Goal: Information Seeking & Learning: Learn about a topic

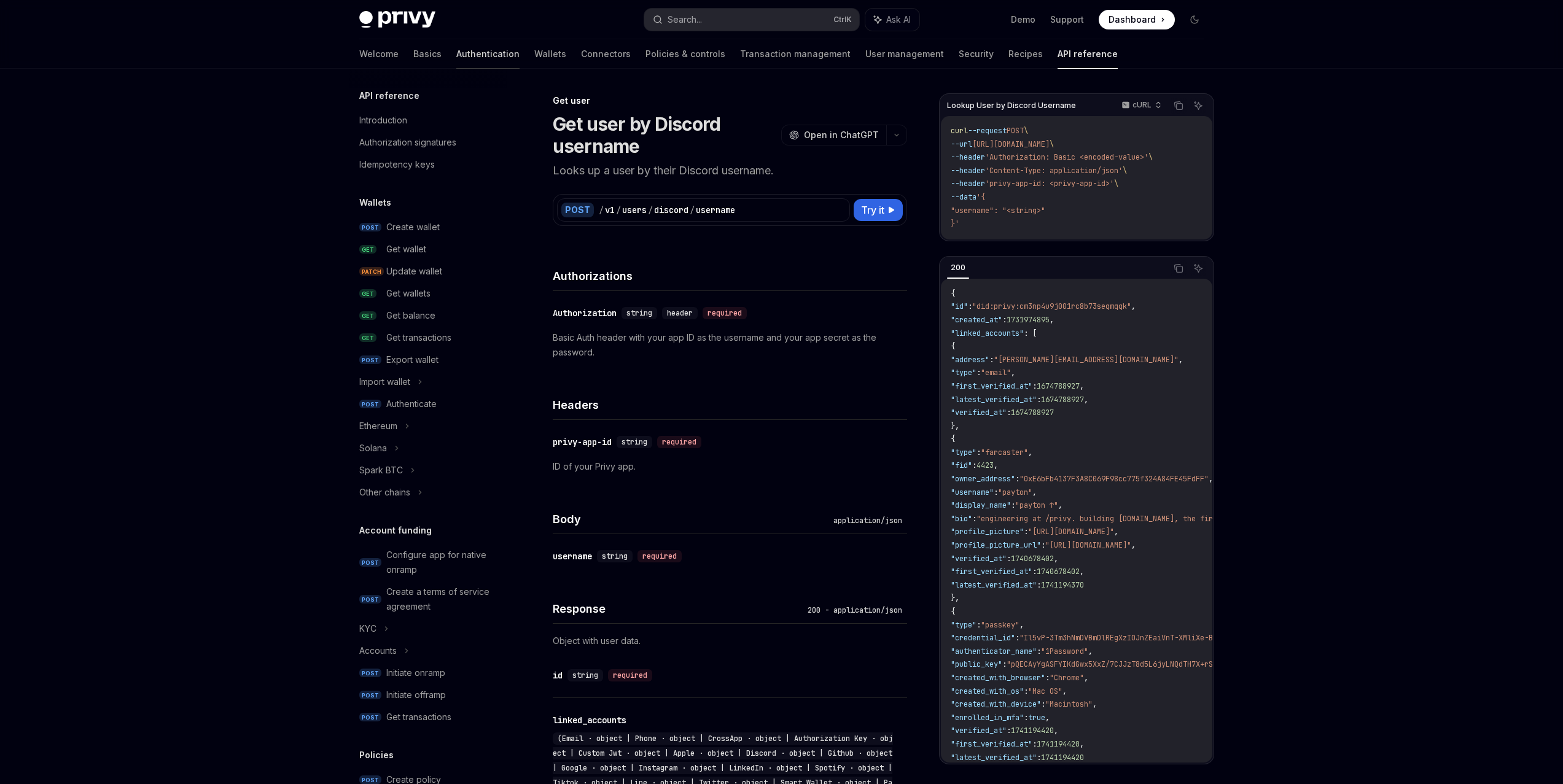
click at [456, 49] on link "Authentication" at bounding box center [488, 54] width 63 height 29
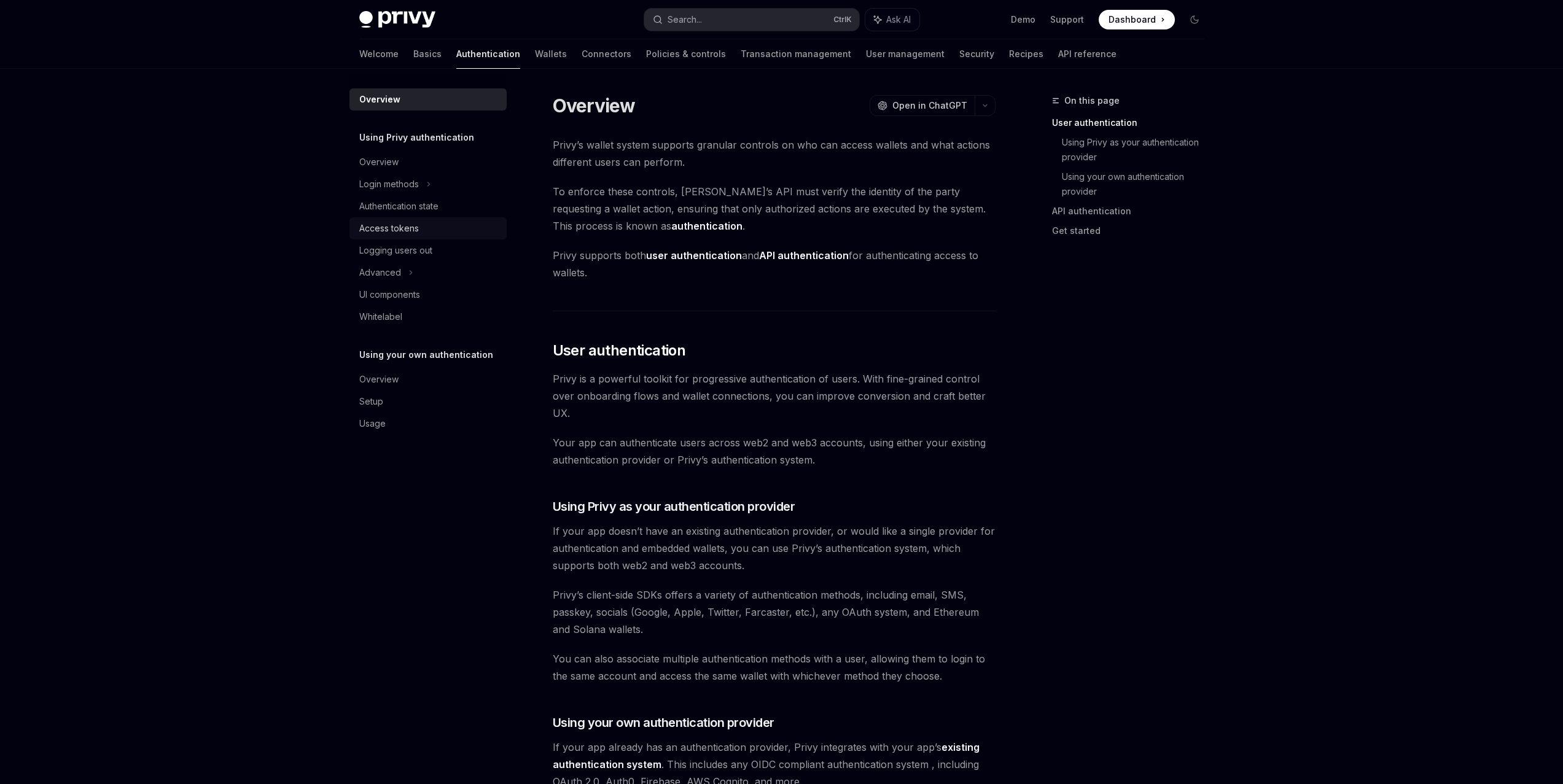
click at [412, 229] on div "Access tokens" at bounding box center [389, 228] width 59 height 15
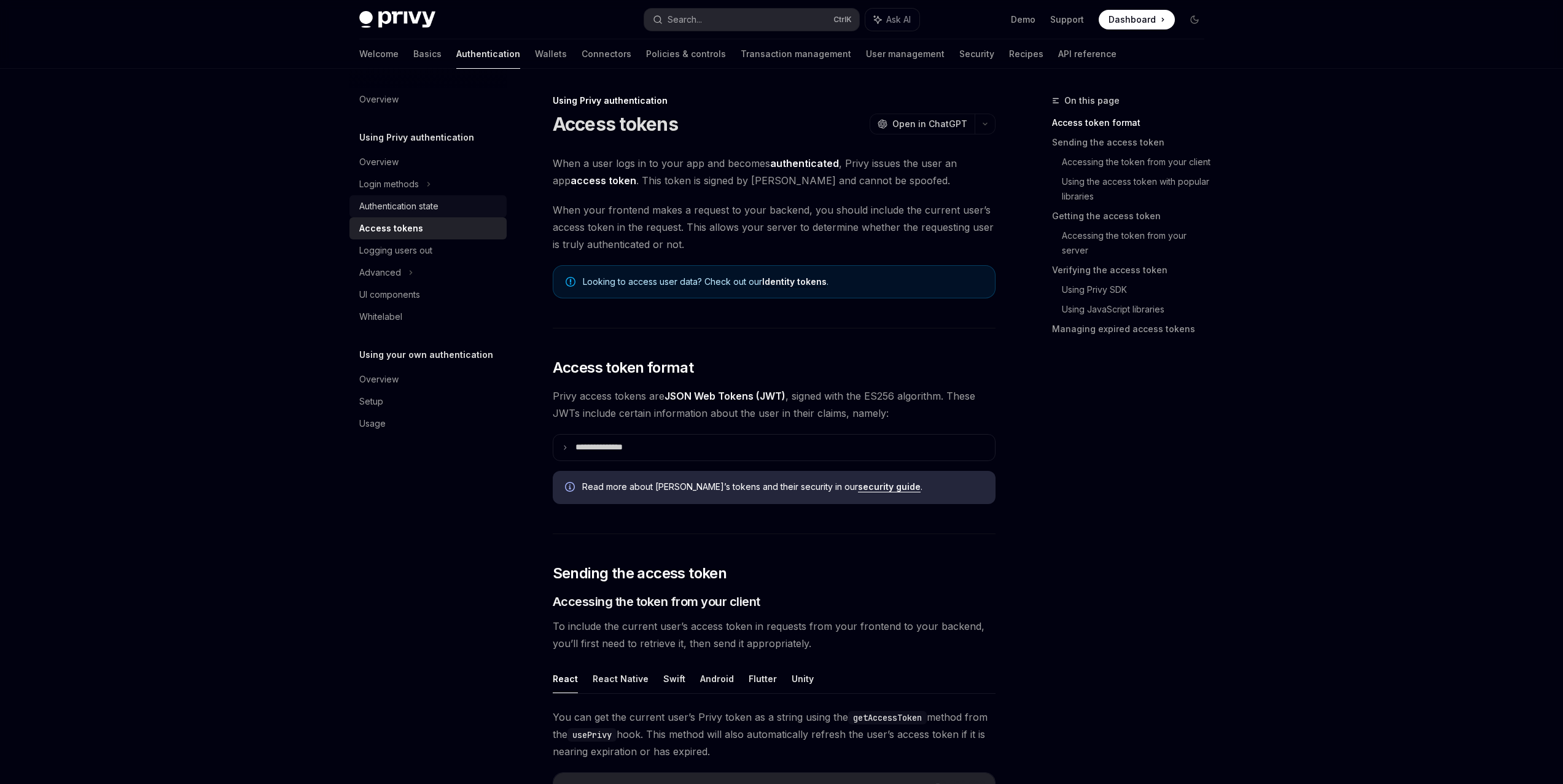
click at [432, 210] on div "Authentication state" at bounding box center [399, 206] width 79 height 15
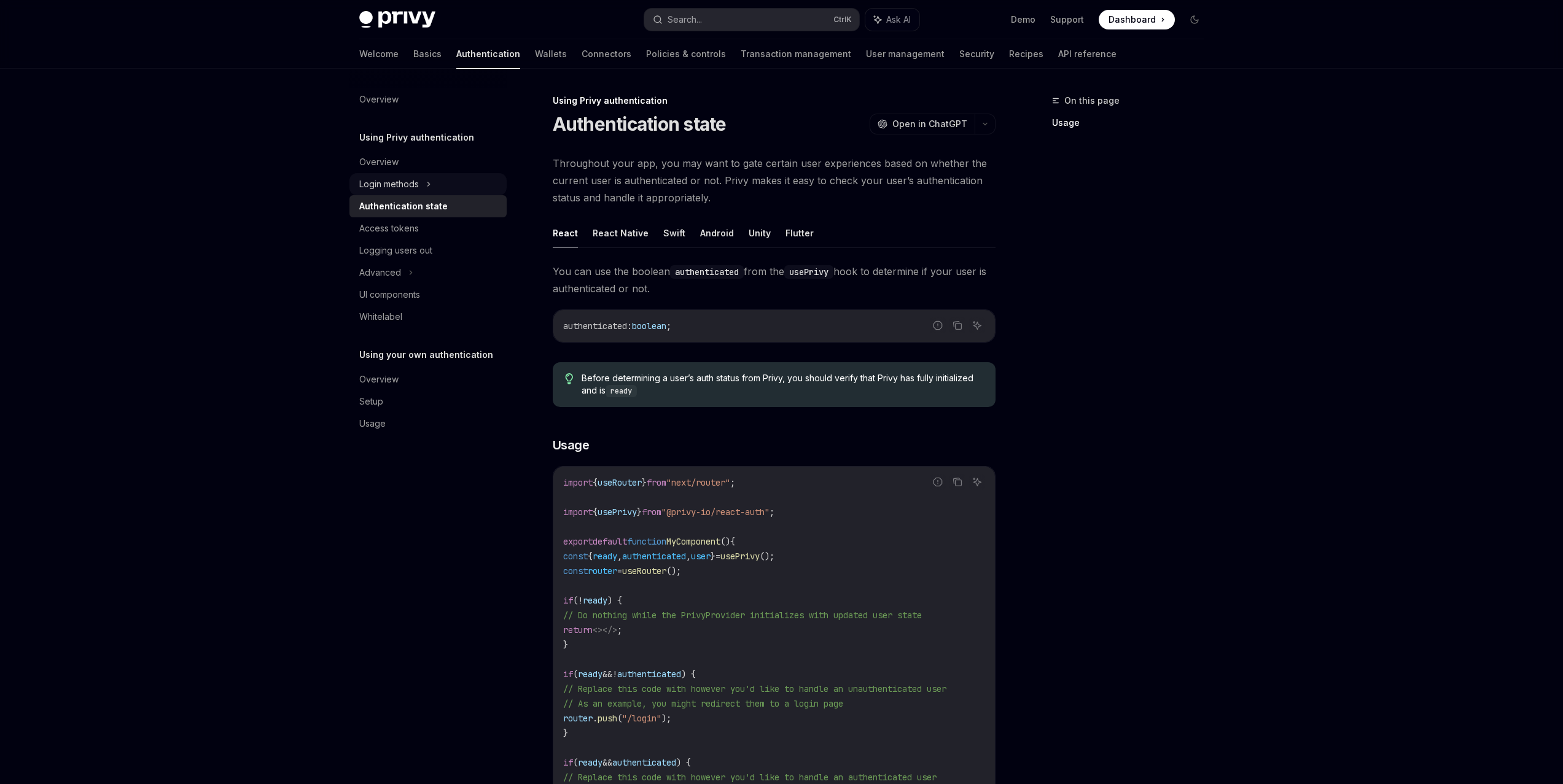
click at [452, 185] on div "Login methods" at bounding box center [428, 184] width 157 height 22
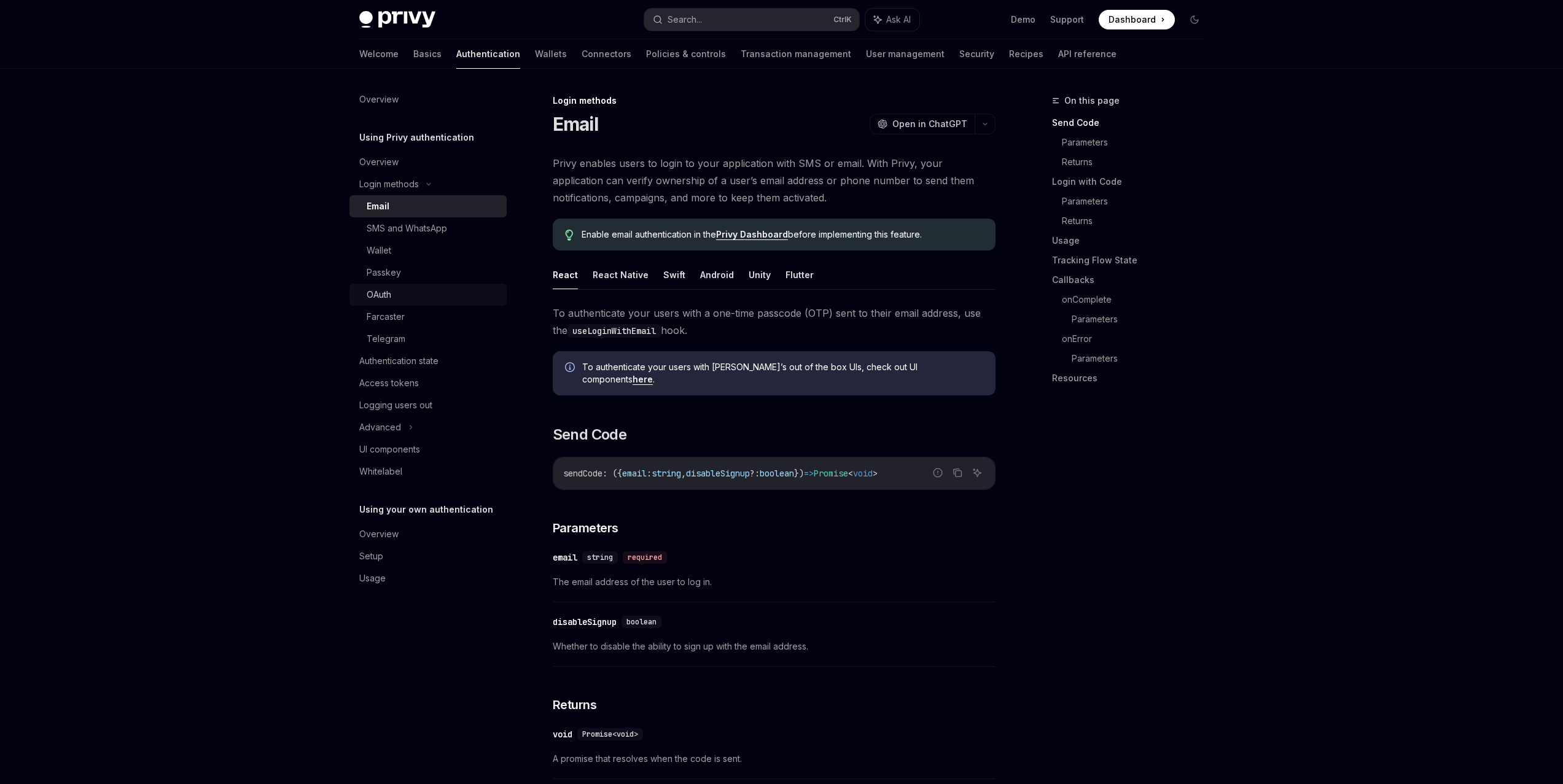
click at [428, 300] on div "OAuth" at bounding box center [433, 294] width 133 height 15
type textarea "*"
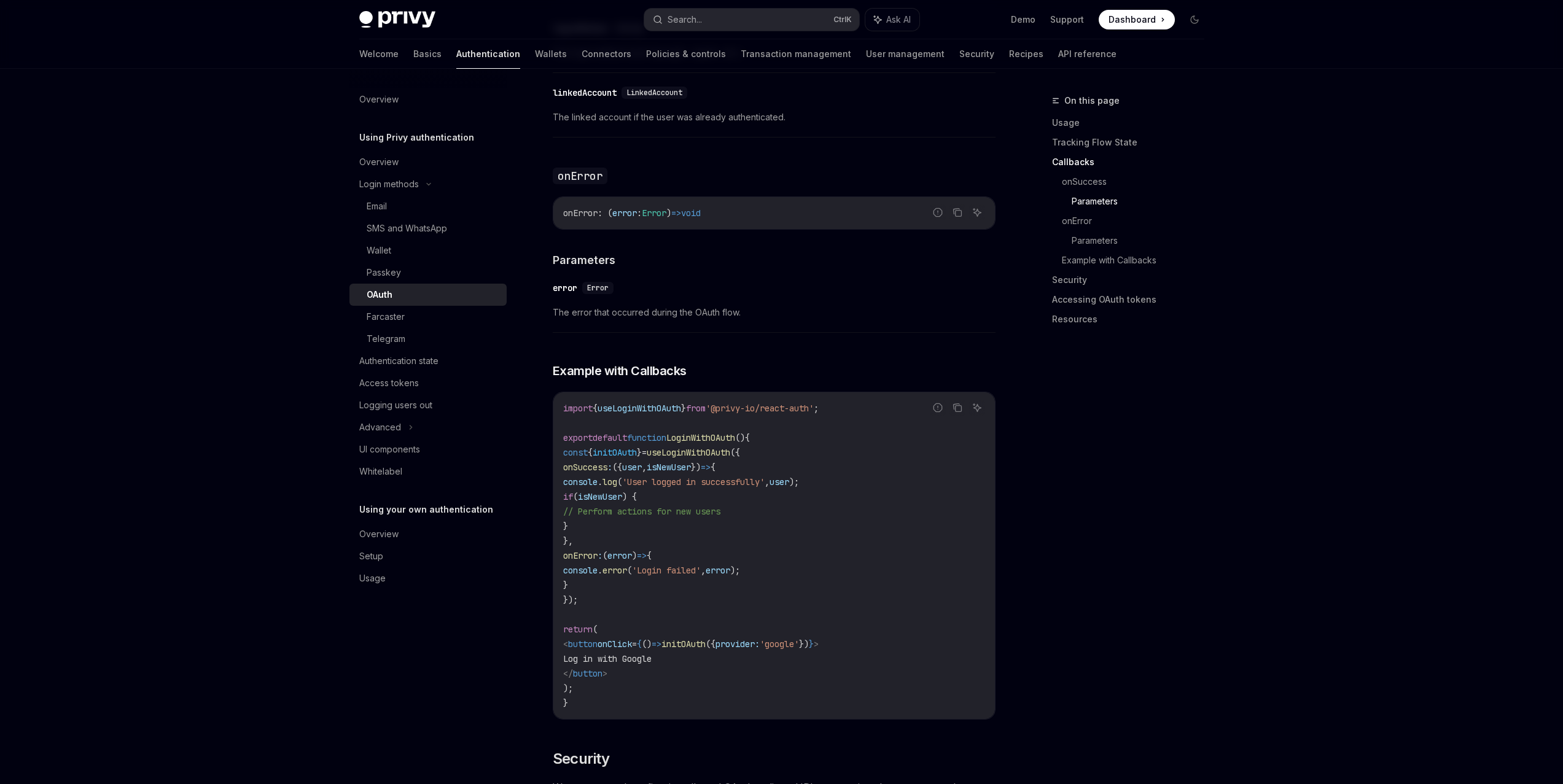
scroll to position [2087, 0]
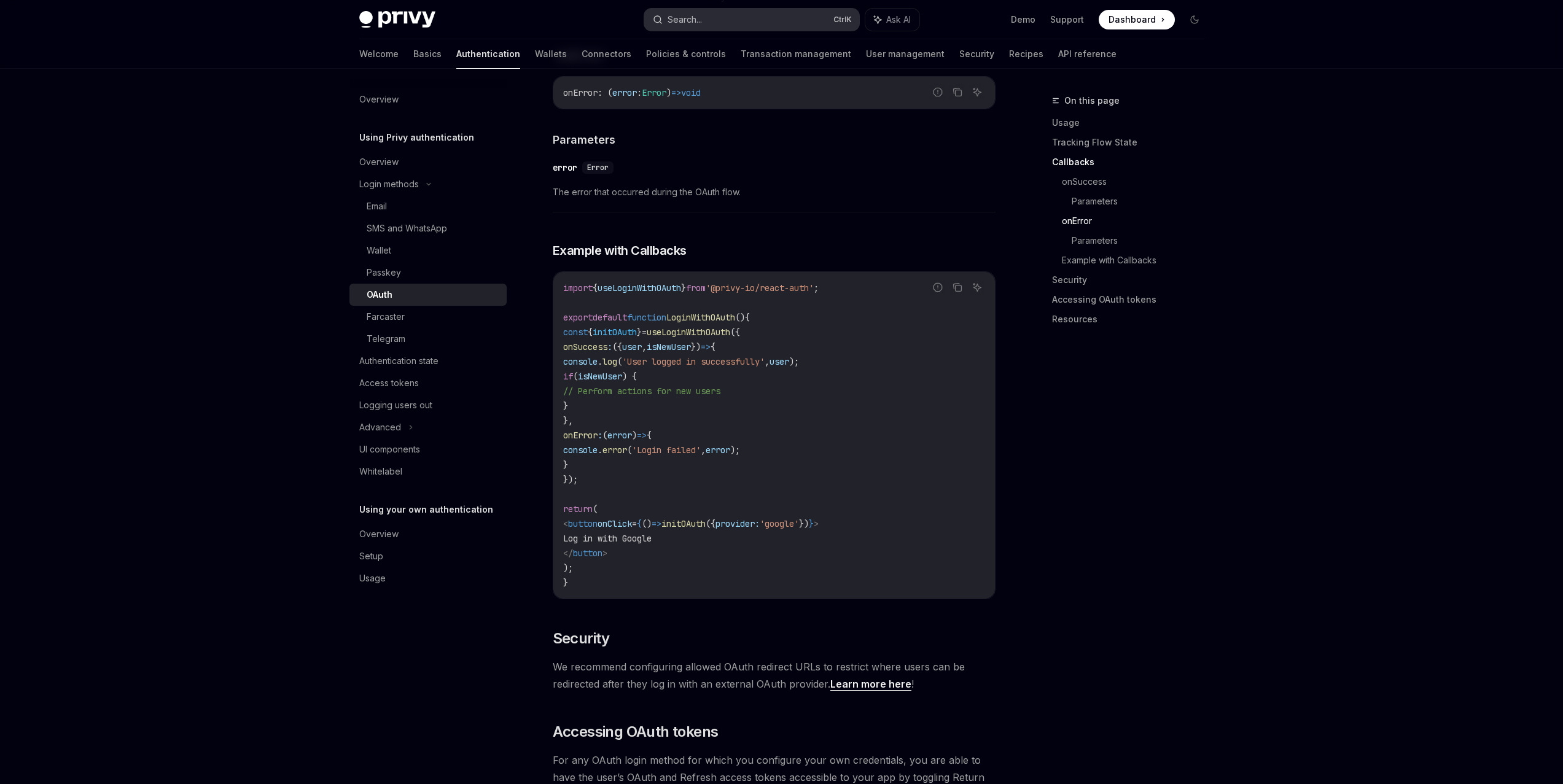
click at [691, 22] on div "Search..." at bounding box center [685, 19] width 35 height 15
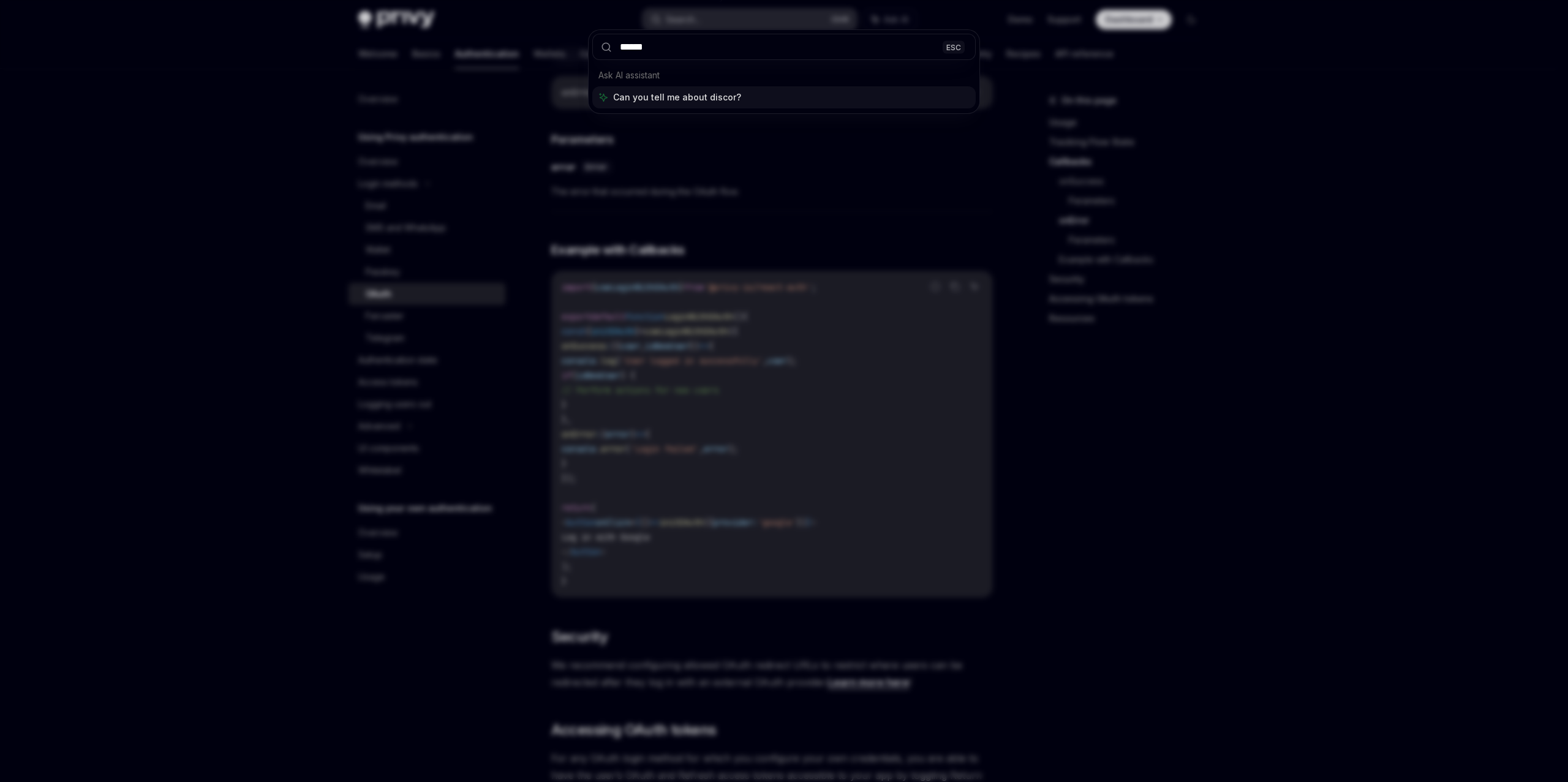
type input "*******"
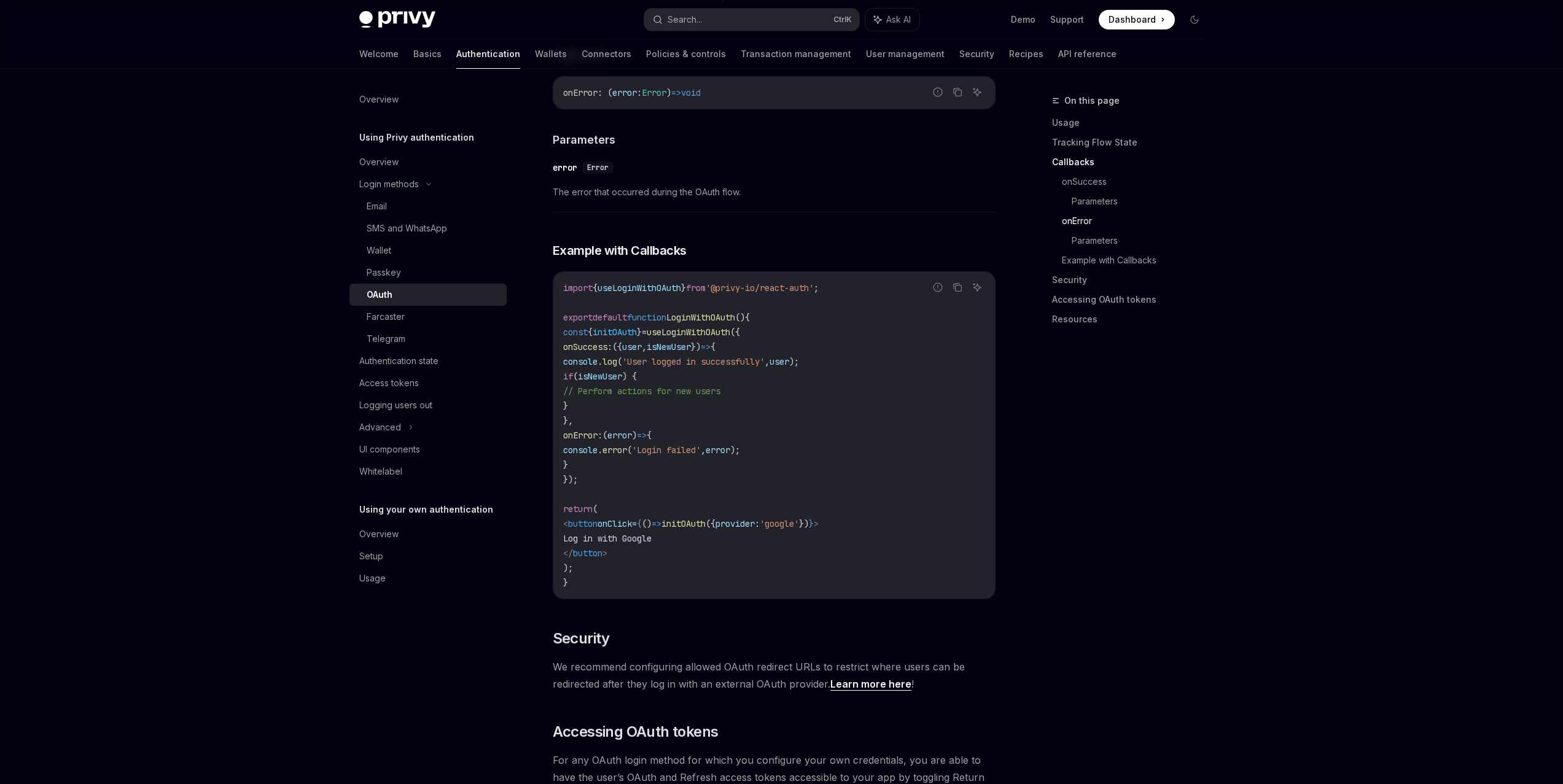
type textarea "*"
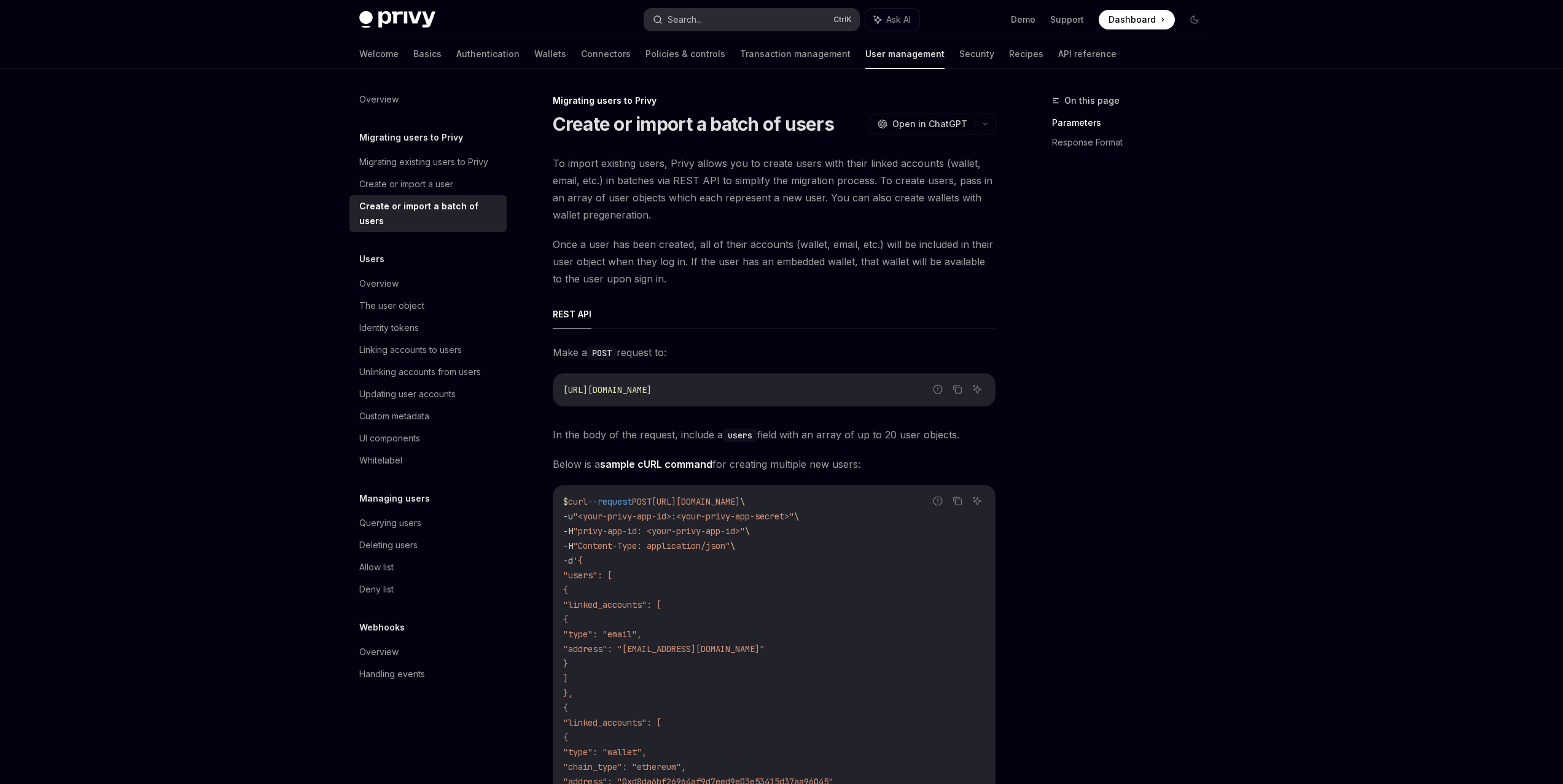
click at [685, 24] on div "Search..." at bounding box center [685, 19] width 35 height 15
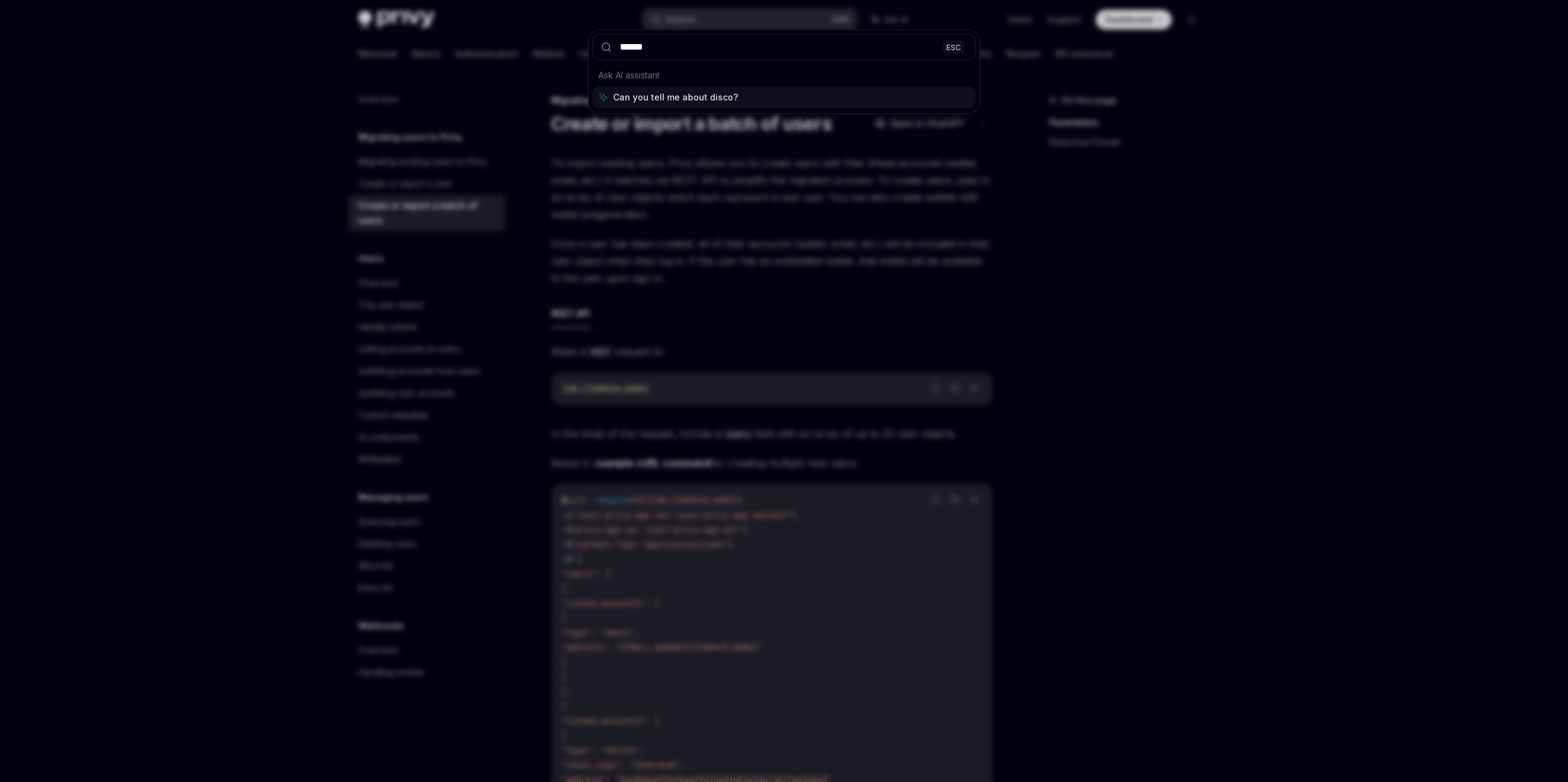
type input "*******"
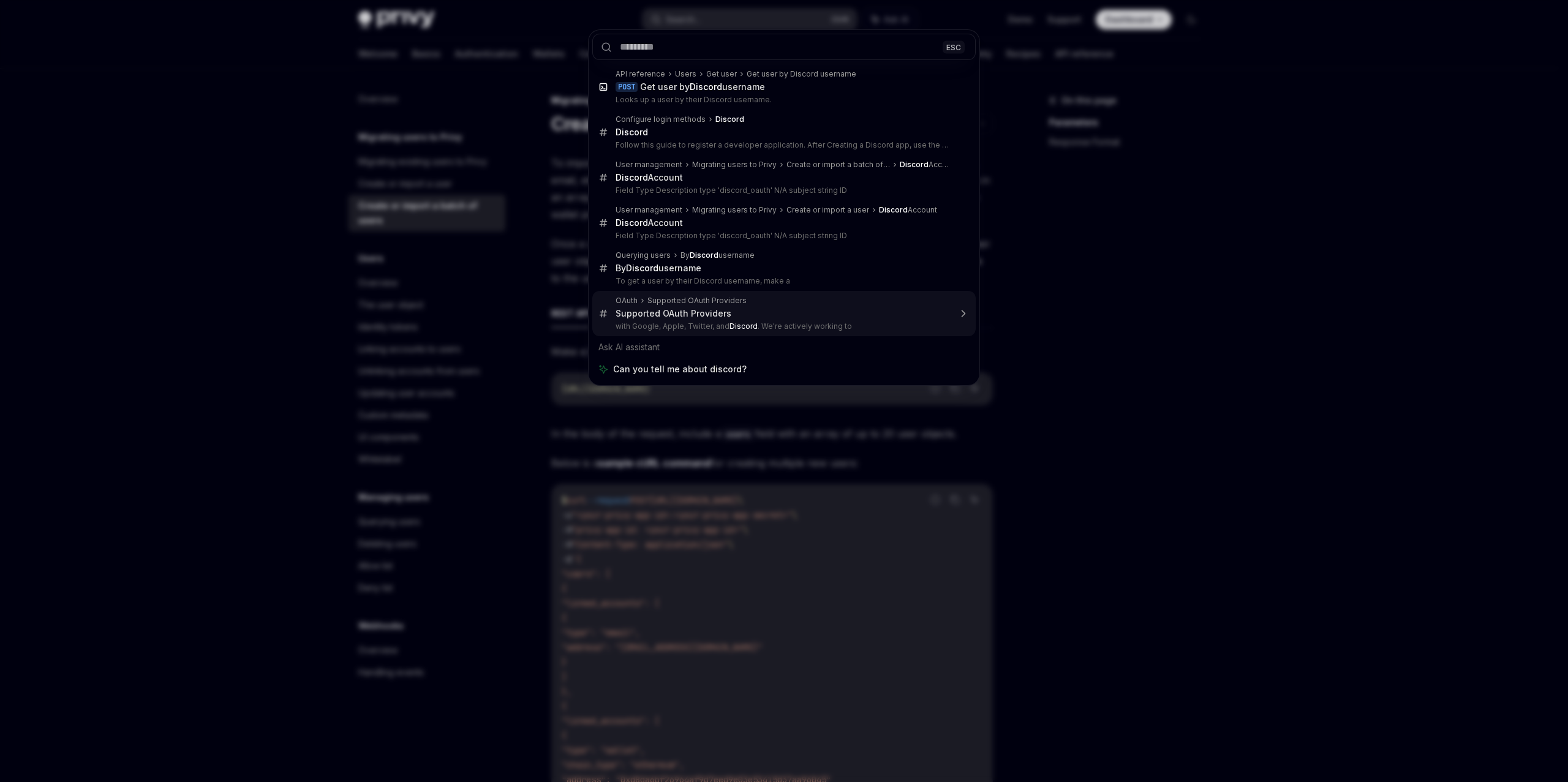
type textarea "*"
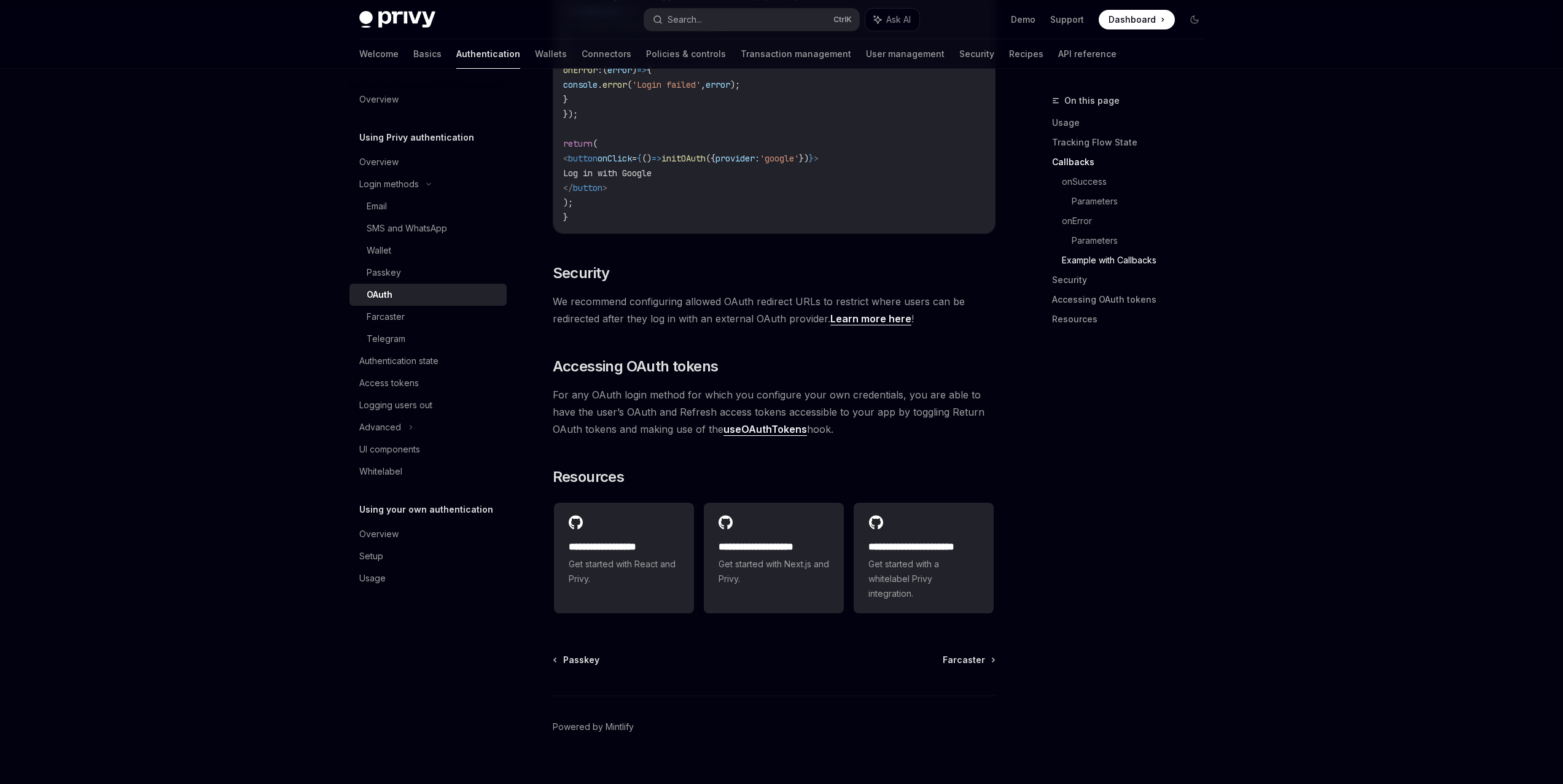
scroll to position [2455, 0]
